Goal: Task Accomplishment & Management: Manage account settings

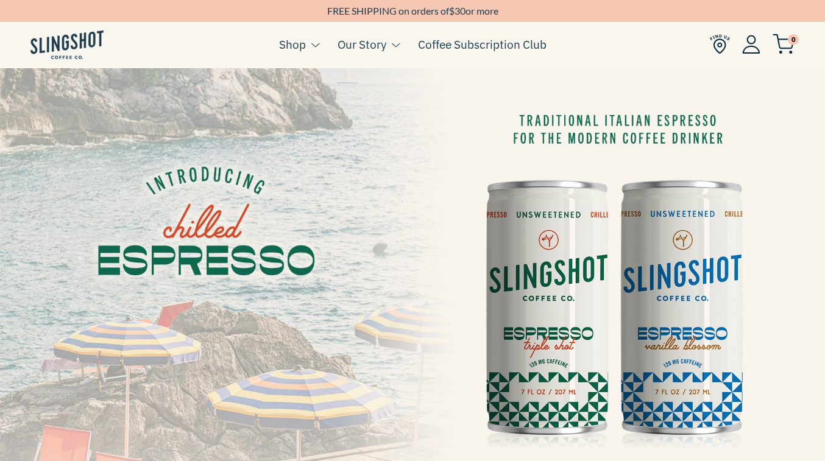
click at [751, 47] on img at bounding box center [751, 44] width 18 height 19
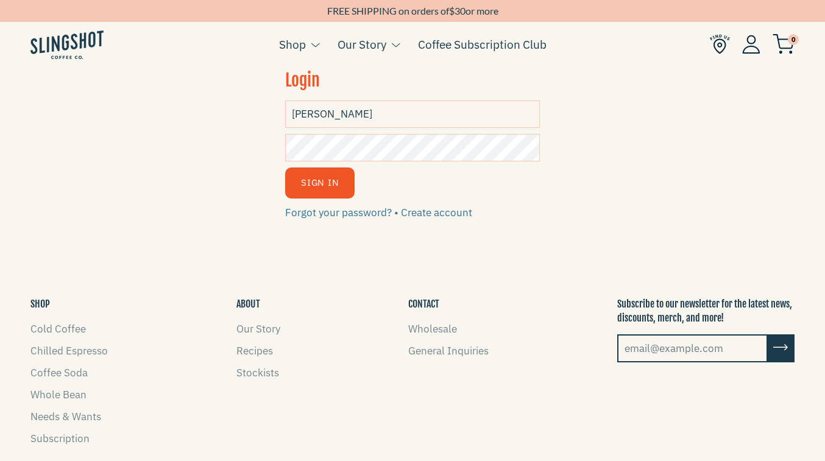
type input "whitneylynstahl@gmail.com"
click at [334, 149] on div at bounding box center [412, 230] width 825 height 461
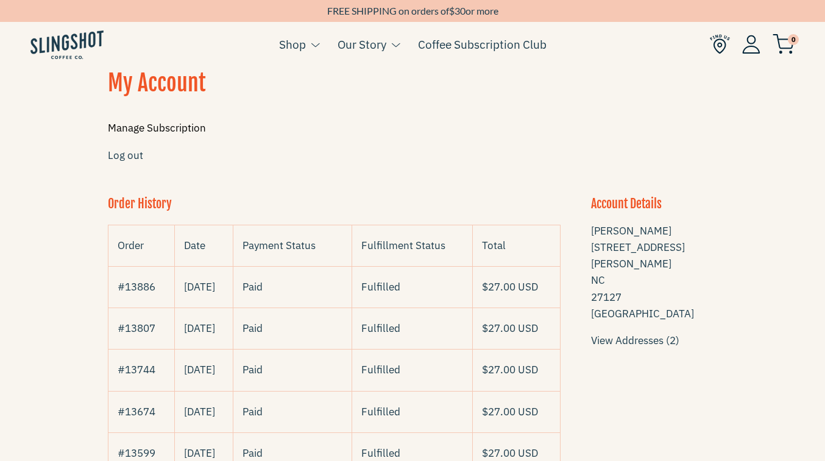
click at [129, 128] on link "Manage Subscription" at bounding box center [157, 127] width 98 height 13
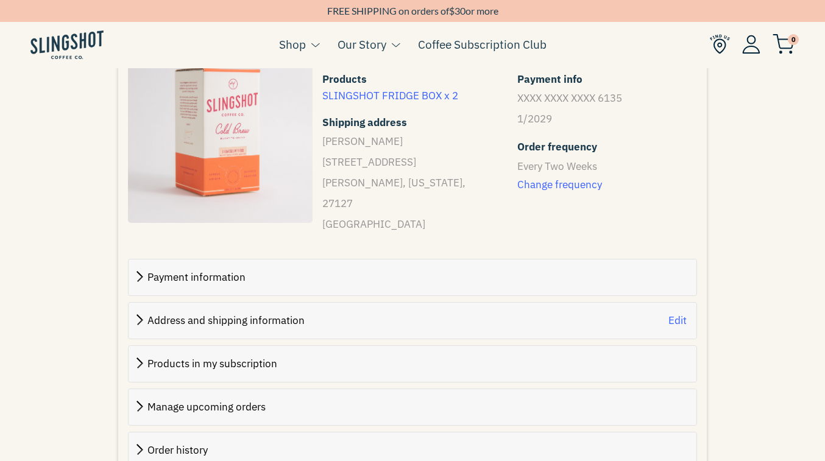
scroll to position [353, 0]
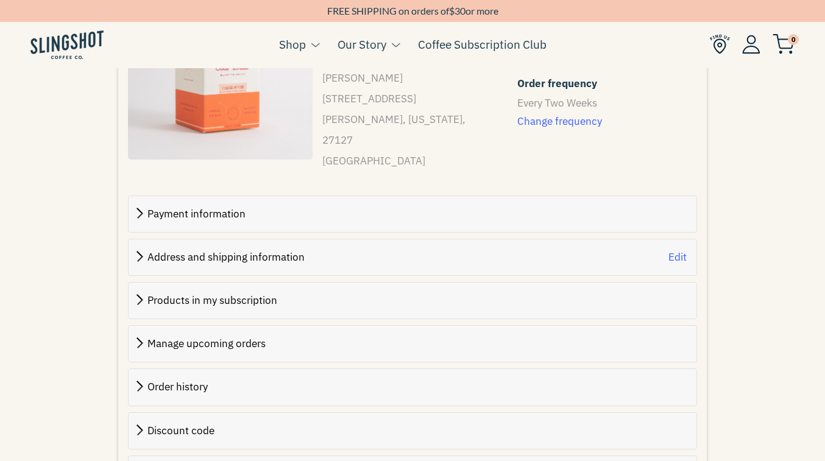
click at [150, 211] on span "Payment information" at bounding box center [196, 213] width 98 height 13
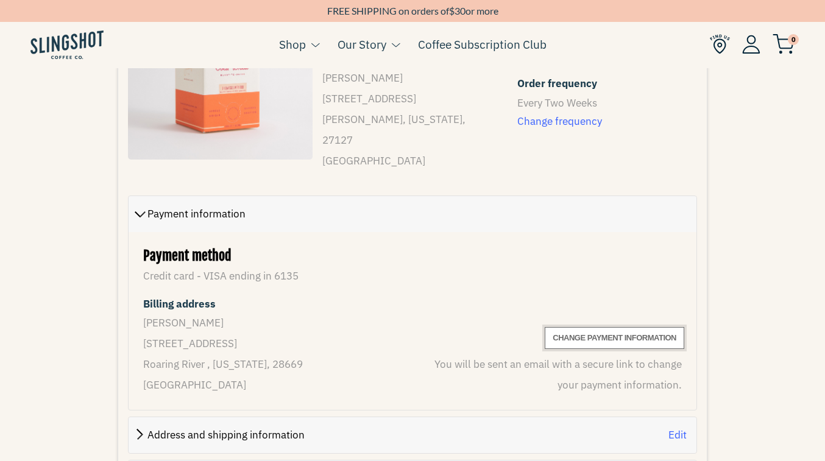
click at [621, 336] on span "Change payment information" at bounding box center [615, 338] width 124 height 15
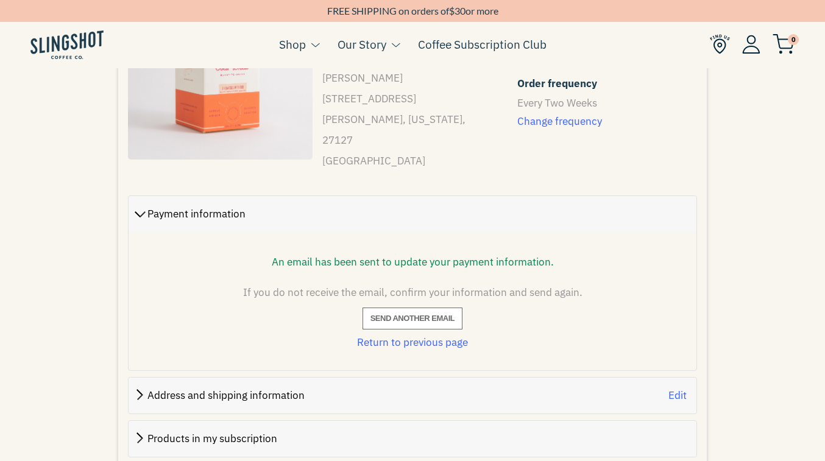
scroll to position [0, 0]
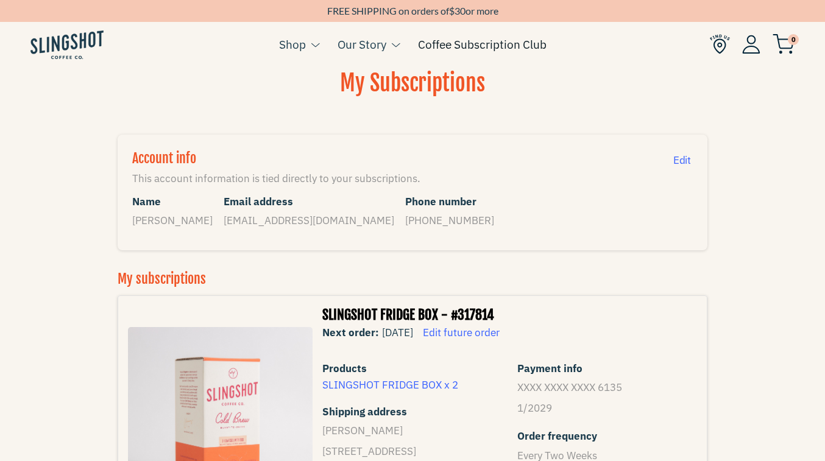
click at [475, 48] on link "Coffee Subscription Club" at bounding box center [482, 44] width 129 height 18
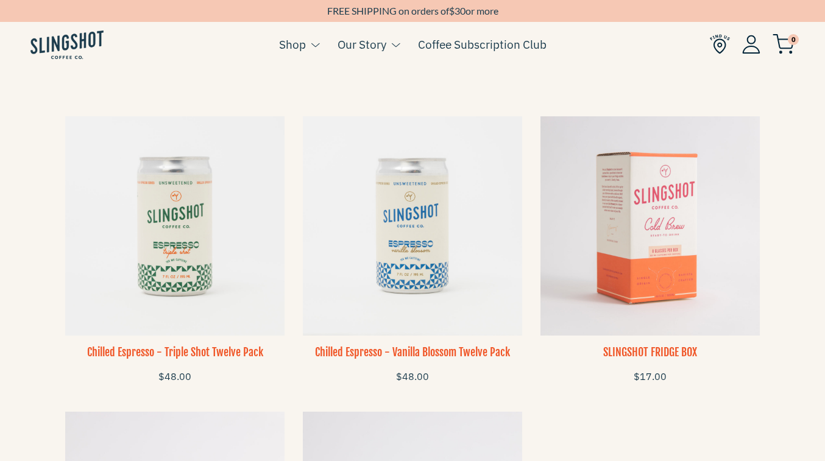
scroll to position [805, 0]
